Goal: Ask a question

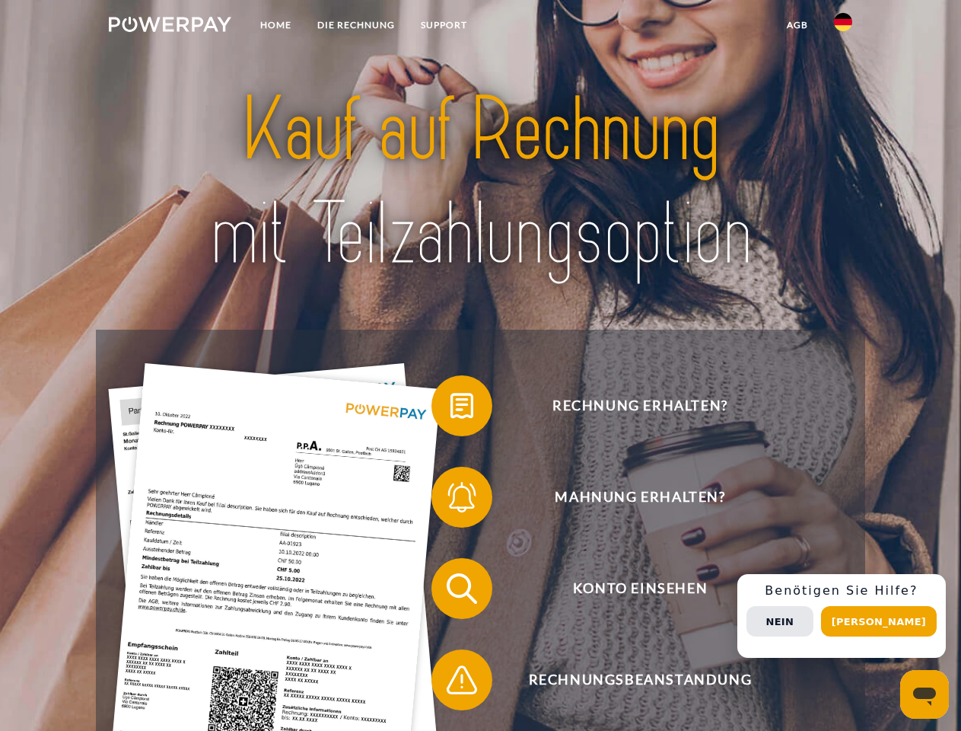
click at [170, 27] on img at bounding box center [170, 24] width 123 height 15
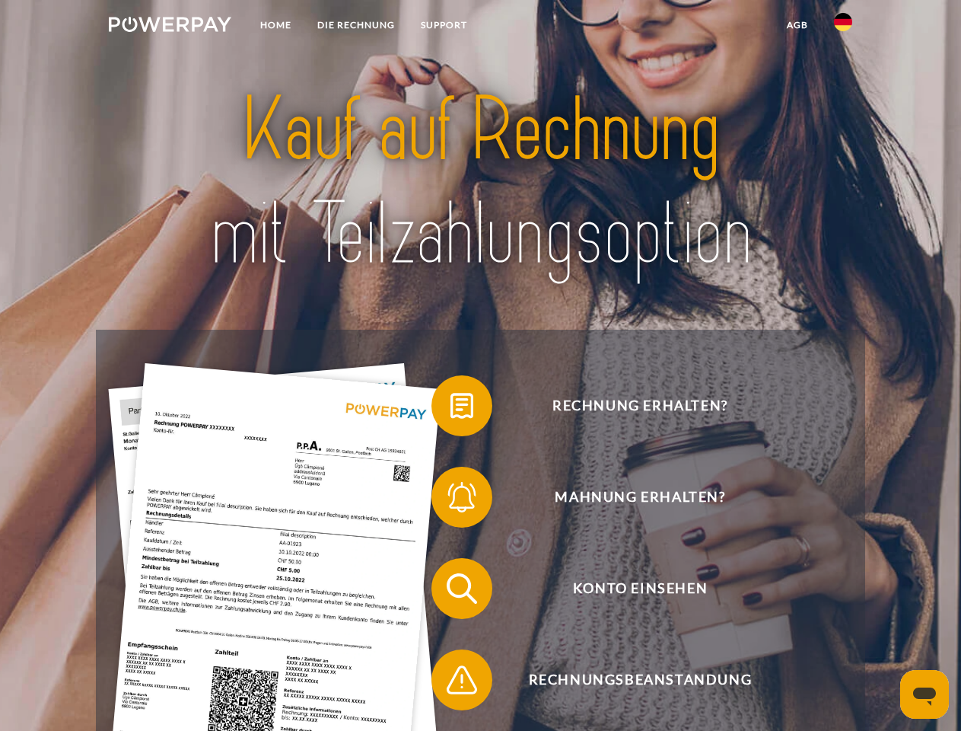
click at [843, 27] on img at bounding box center [843, 22] width 18 height 18
click at [797, 25] on link "agb" at bounding box center [797, 24] width 47 height 27
click at [451, 409] on span at bounding box center [439, 406] width 76 height 76
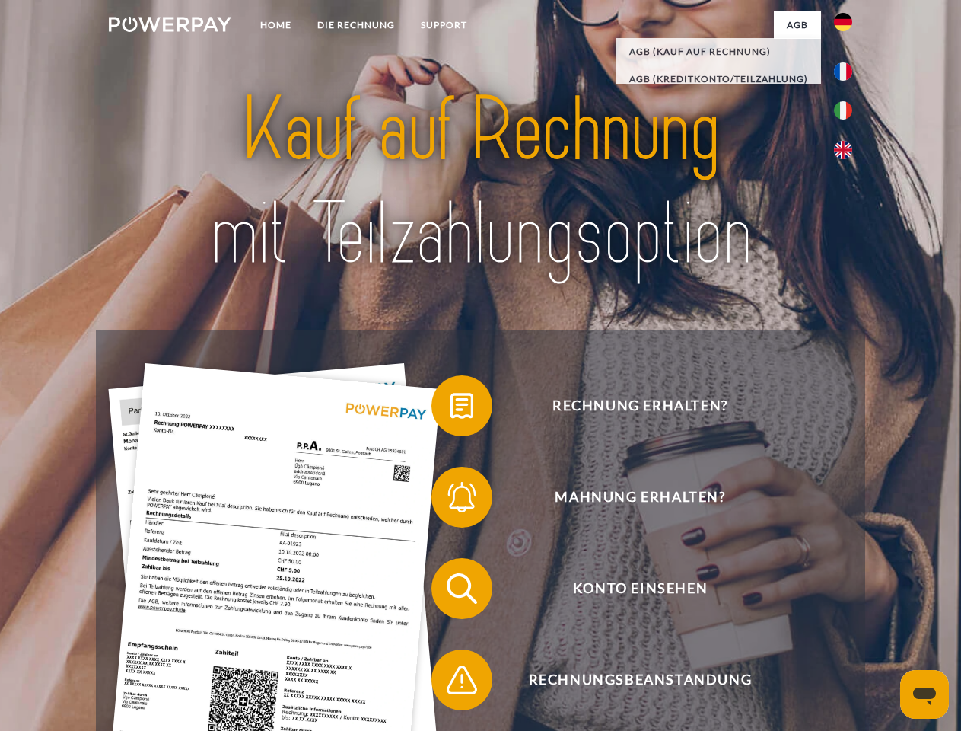
click at [451, 500] on span at bounding box center [439, 497] width 76 height 76
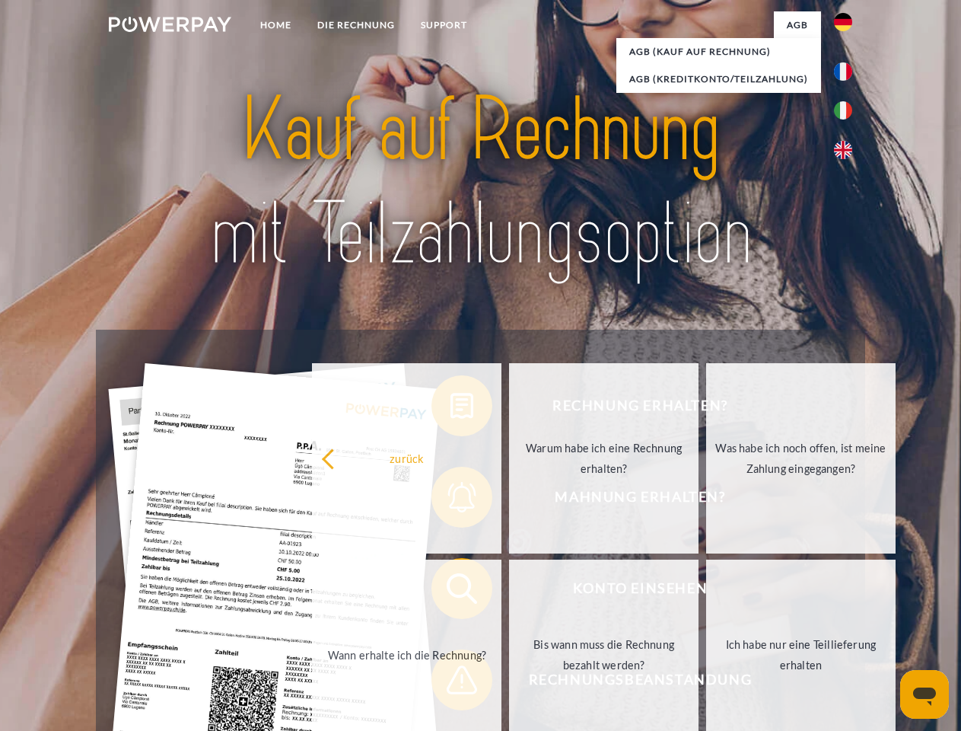
click at [509, 591] on link "Bis wann muss die Rechnung bezahlt werden?" at bounding box center [603, 654] width 189 height 190
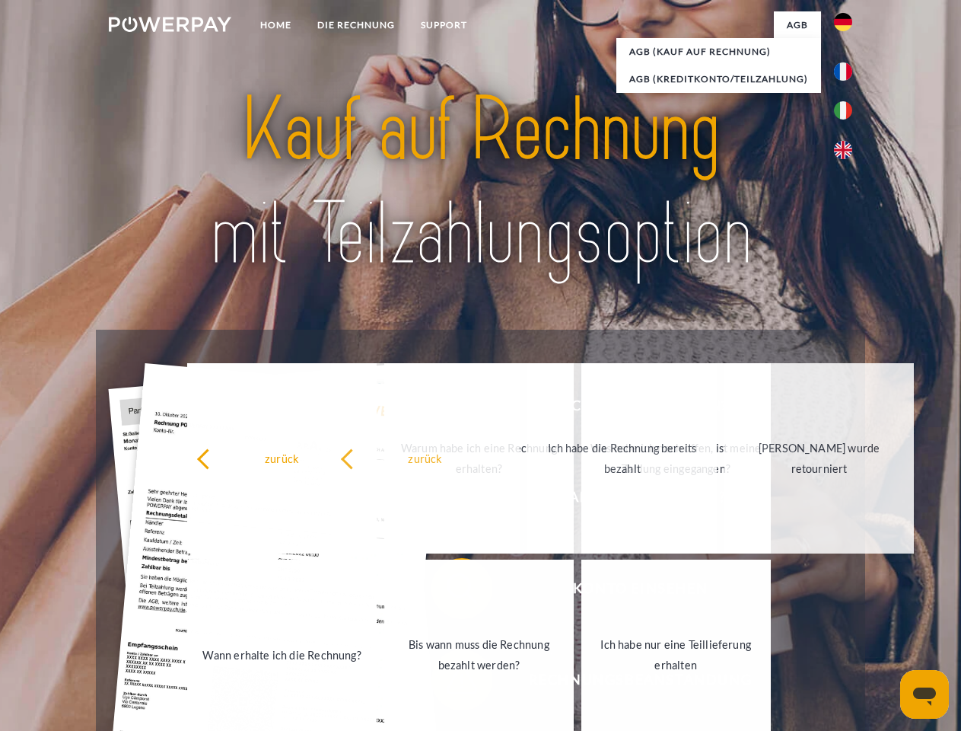
click at [581, 683] on link "Ich habe nur eine Teillieferung erhalten" at bounding box center [675, 654] width 189 height 190
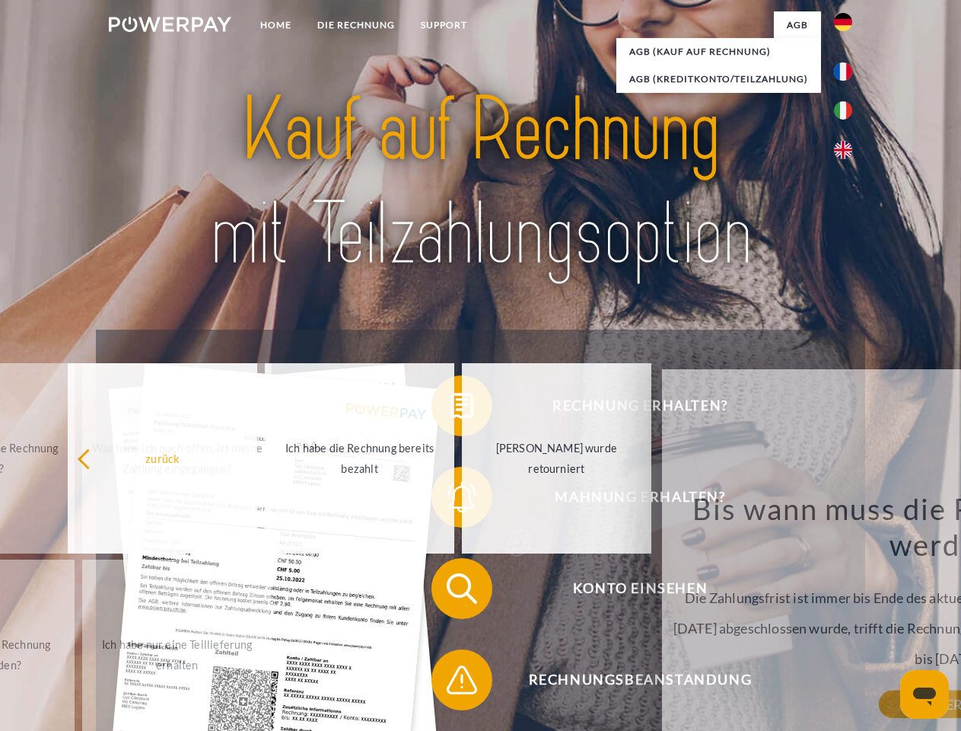
click at [847, 616] on div "zurück Warum habe ich eine Rechnung erhalten? POWERPAY ist der Rechnungsherstel…" at bounding box center [948, 578] width 615 height 436
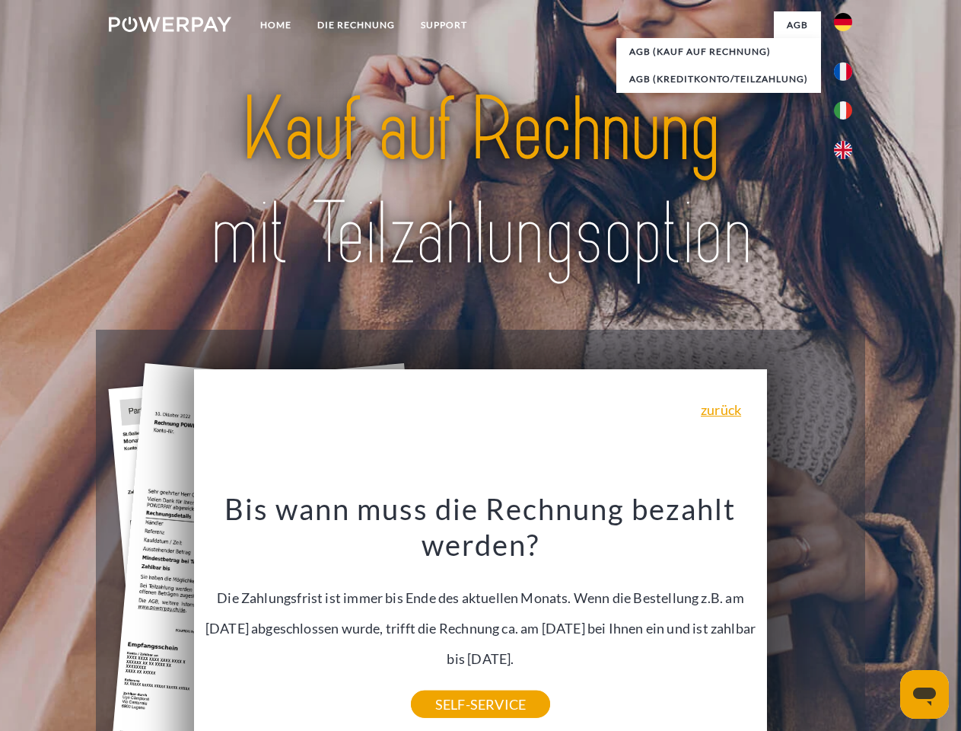
click at [810, 619] on span "Konto einsehen" at bounding box center [640, 588] width 373 height 61
click at [884, 621] on header "Home DIE RECHNUNG SUPPORT" at bounding box center [480, 525] width 961 height 1051
